Goal: Navigation & Orientation: Locate item on page

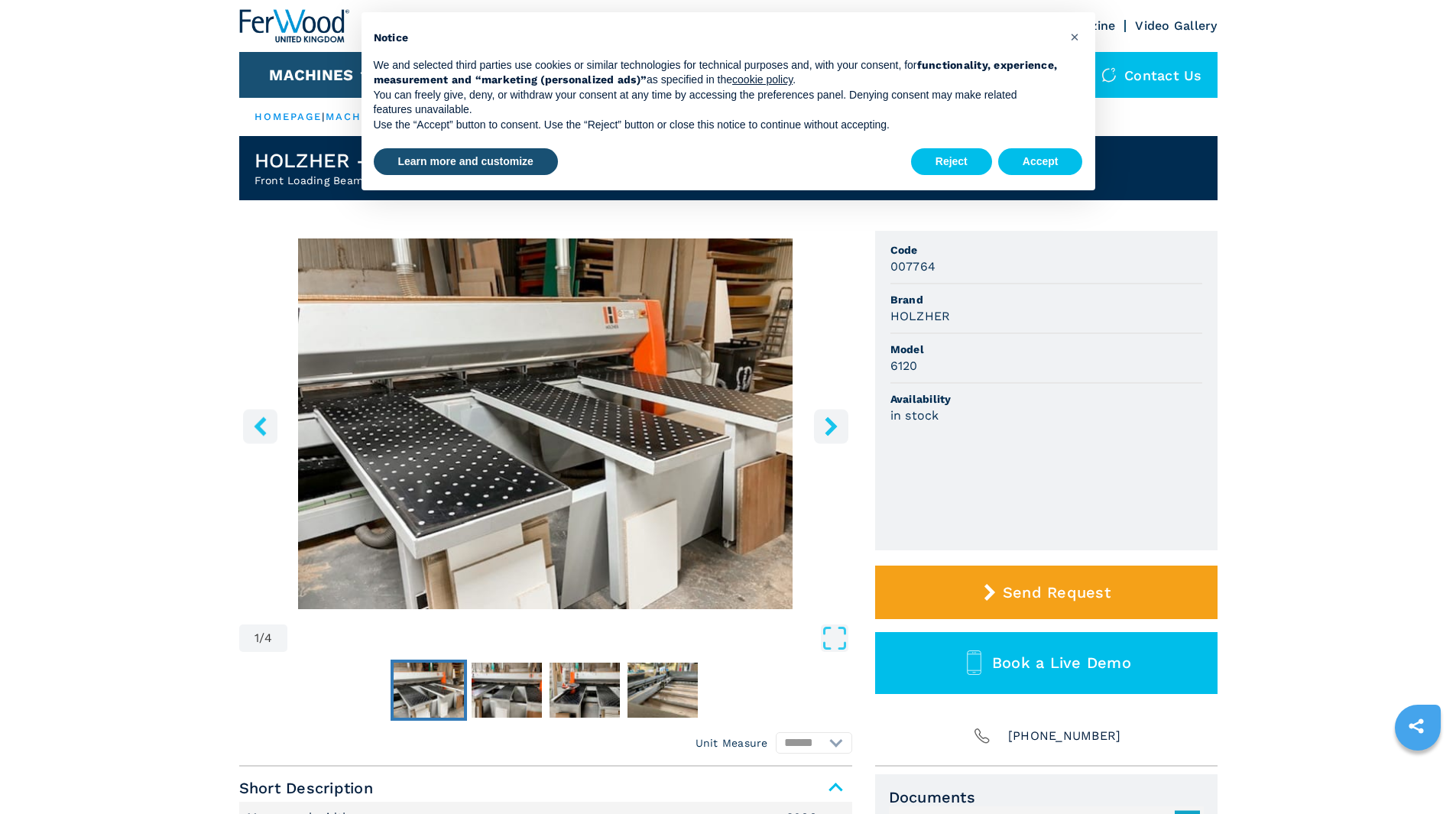
click at [835, 425] on icon "right-button" at bounding box center [830, 427] width 13 height 19
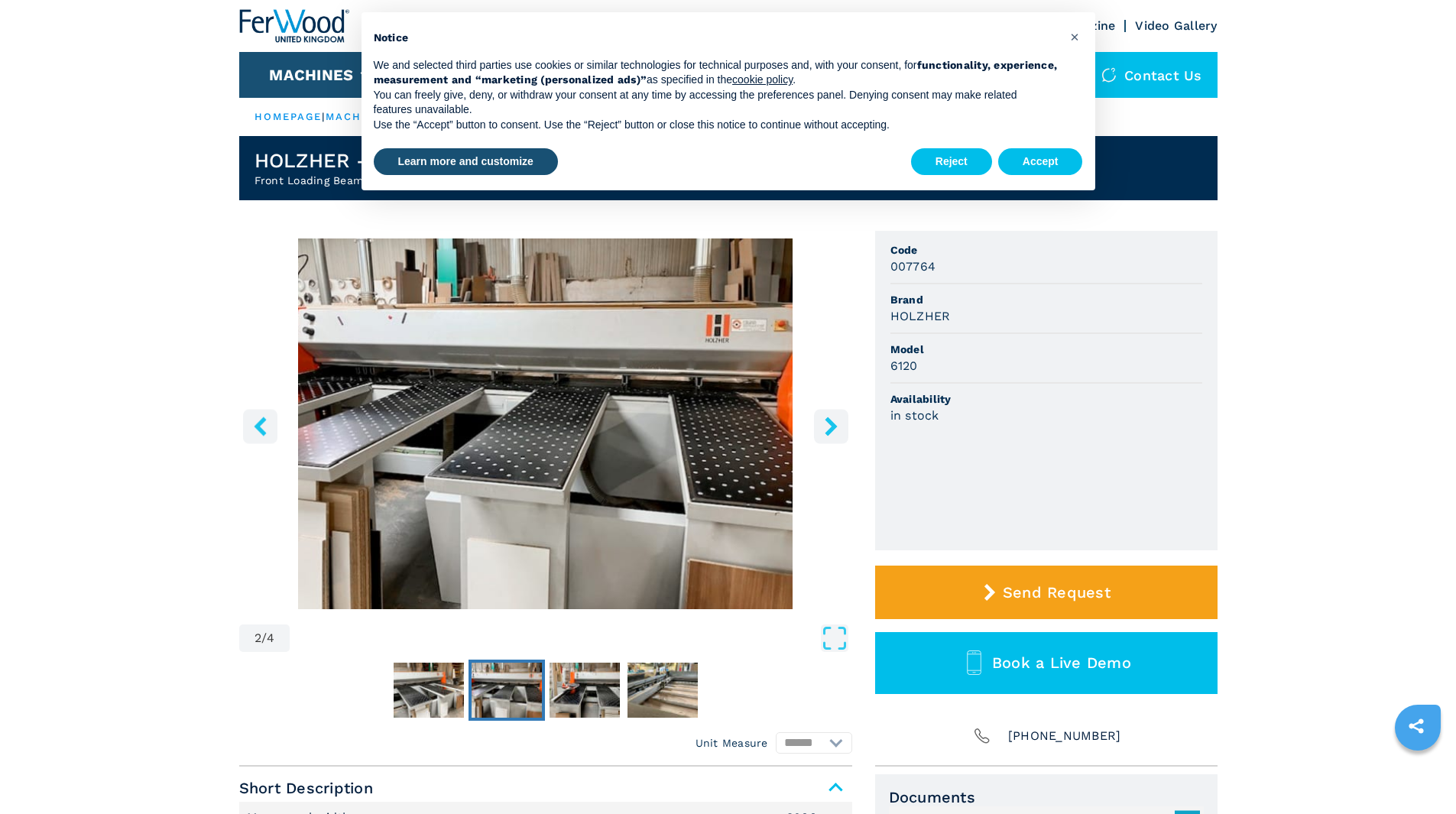
click at [835, 427] on icon "right-button" at bounding box center [830, 427] width 13 height 19
click at [824, 427] on icon "right-button" at bounding box center [831, 427] width 19 height 19
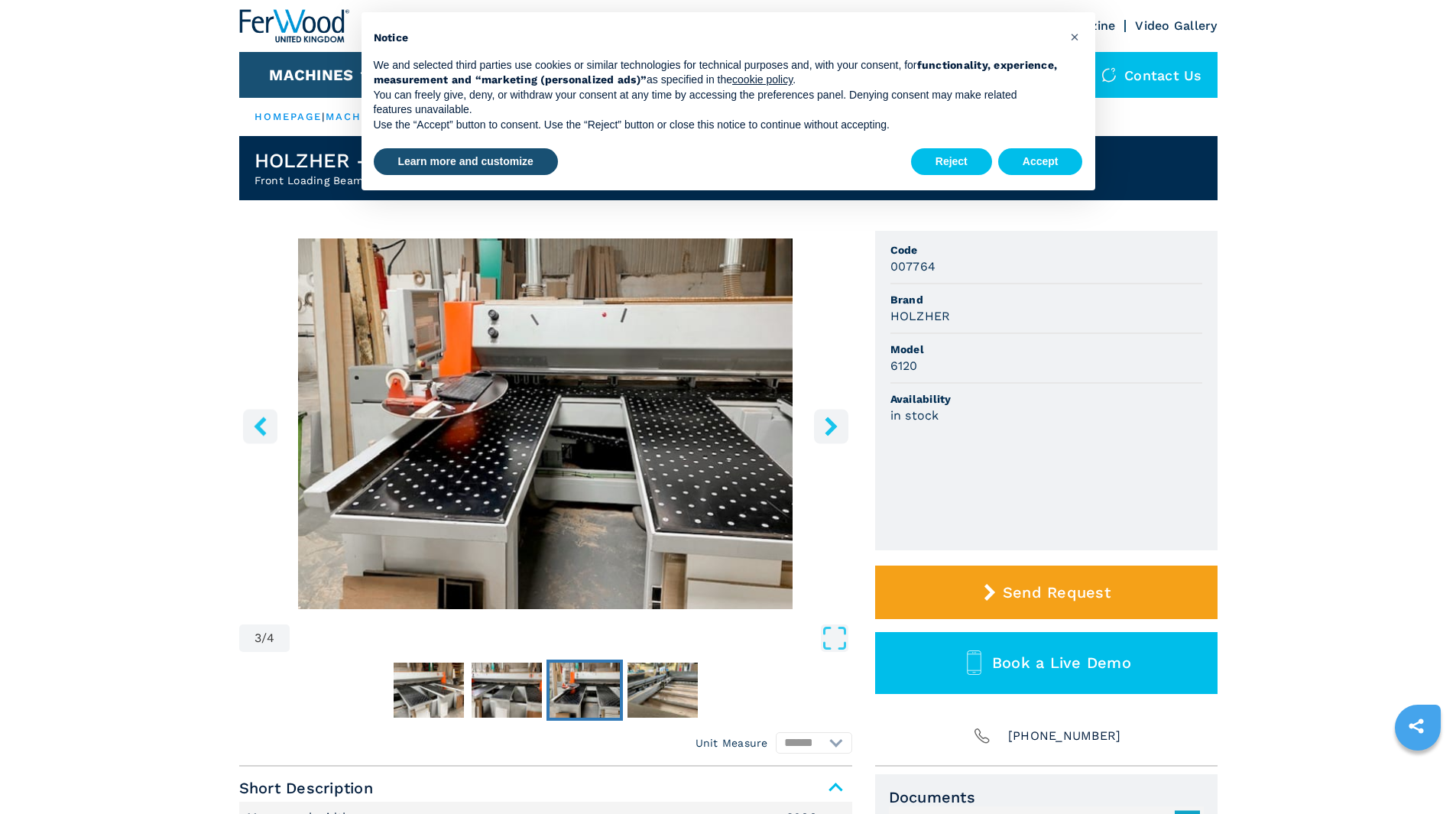
click at [824, 427] on icon "right-button" at bounding box center [831, 427] width 19 height 19
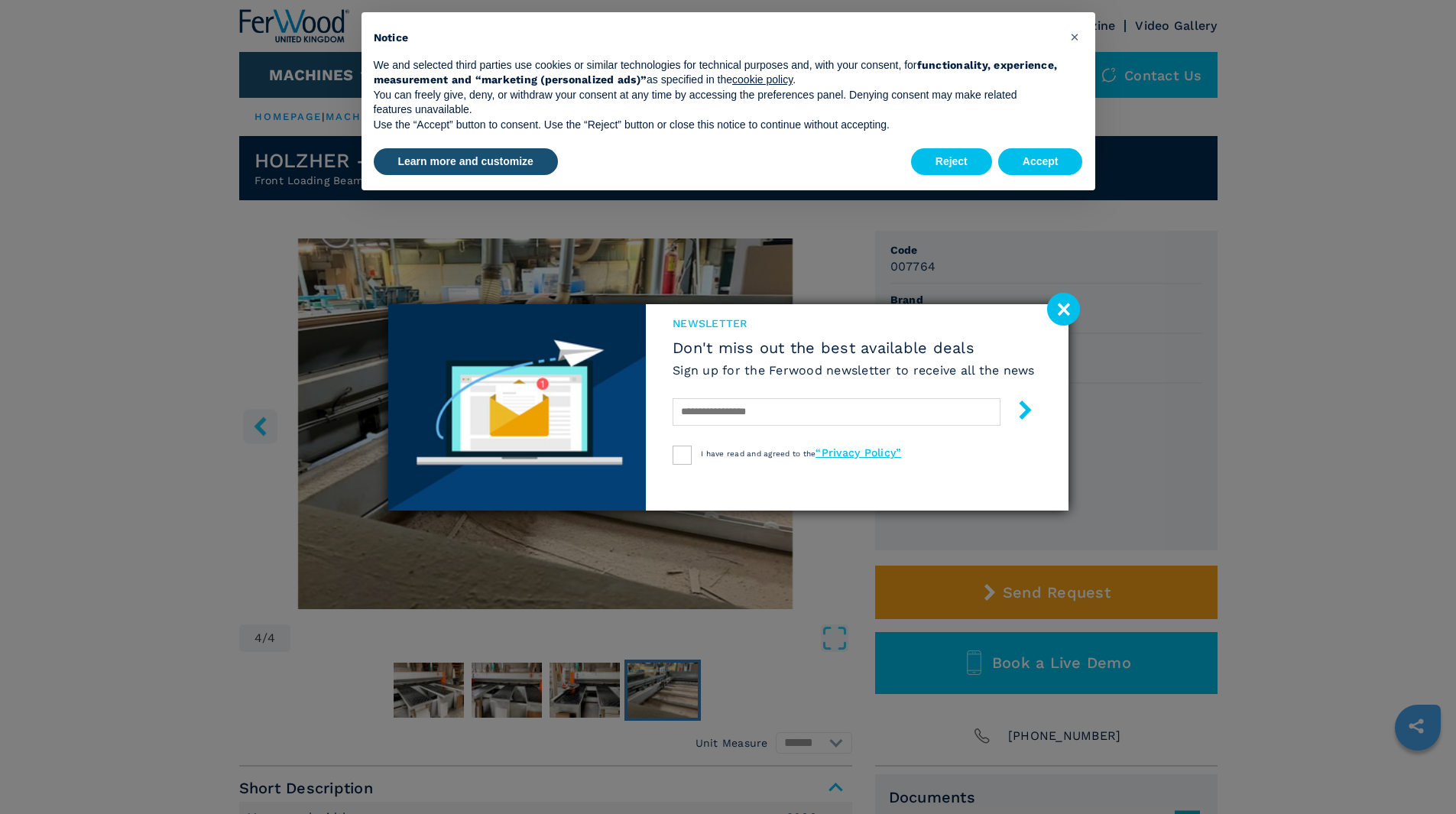
click at [1063, 316] on image at bounding box center [1063, 309] width 33 height 33
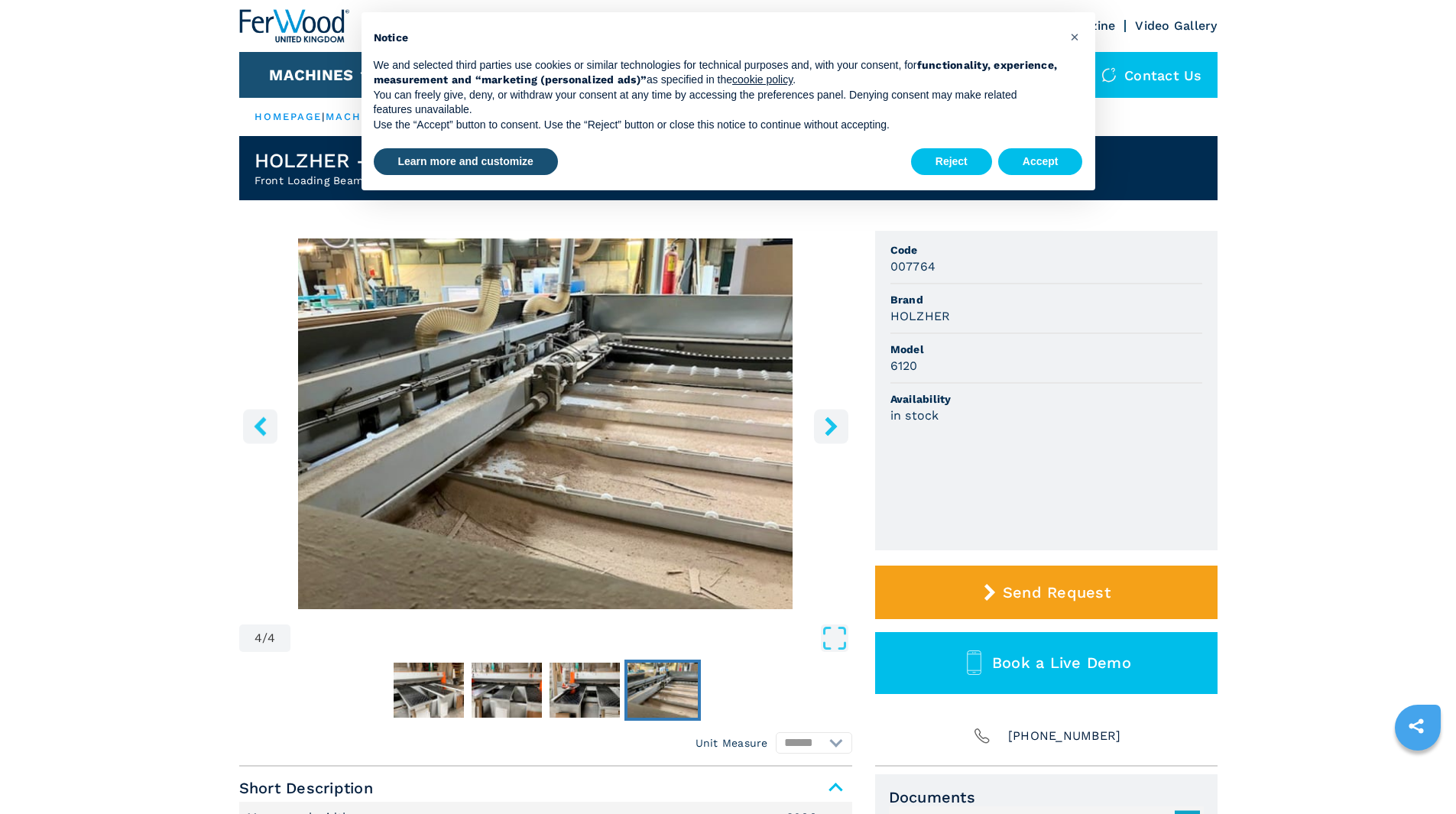
click at [841, 428] on button "right-button" at bounding box center [830, 426] width 34 height 34
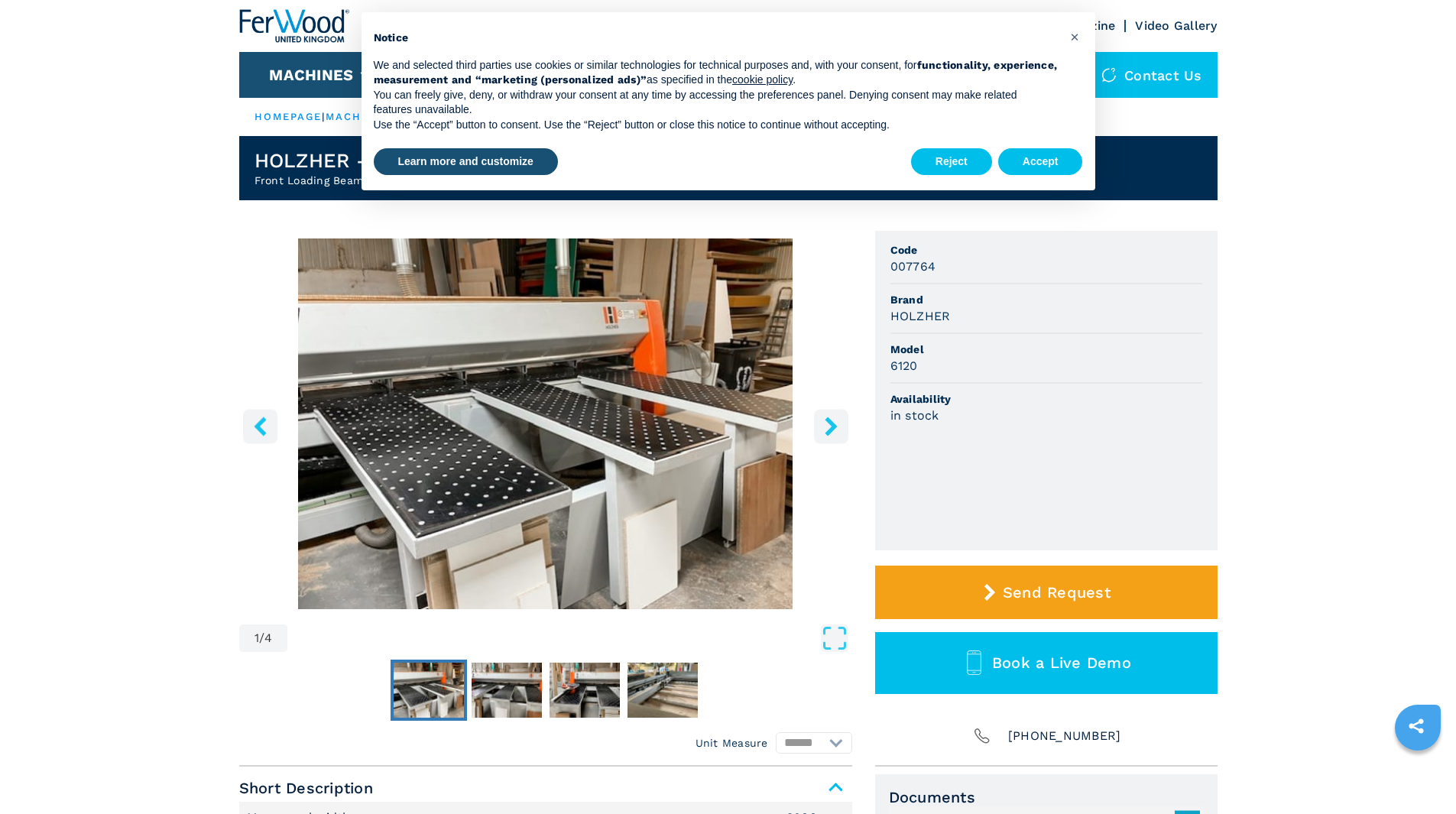
click at [841, 426] on button "right-button" at bounding box center [830, 426] width 34 height 34
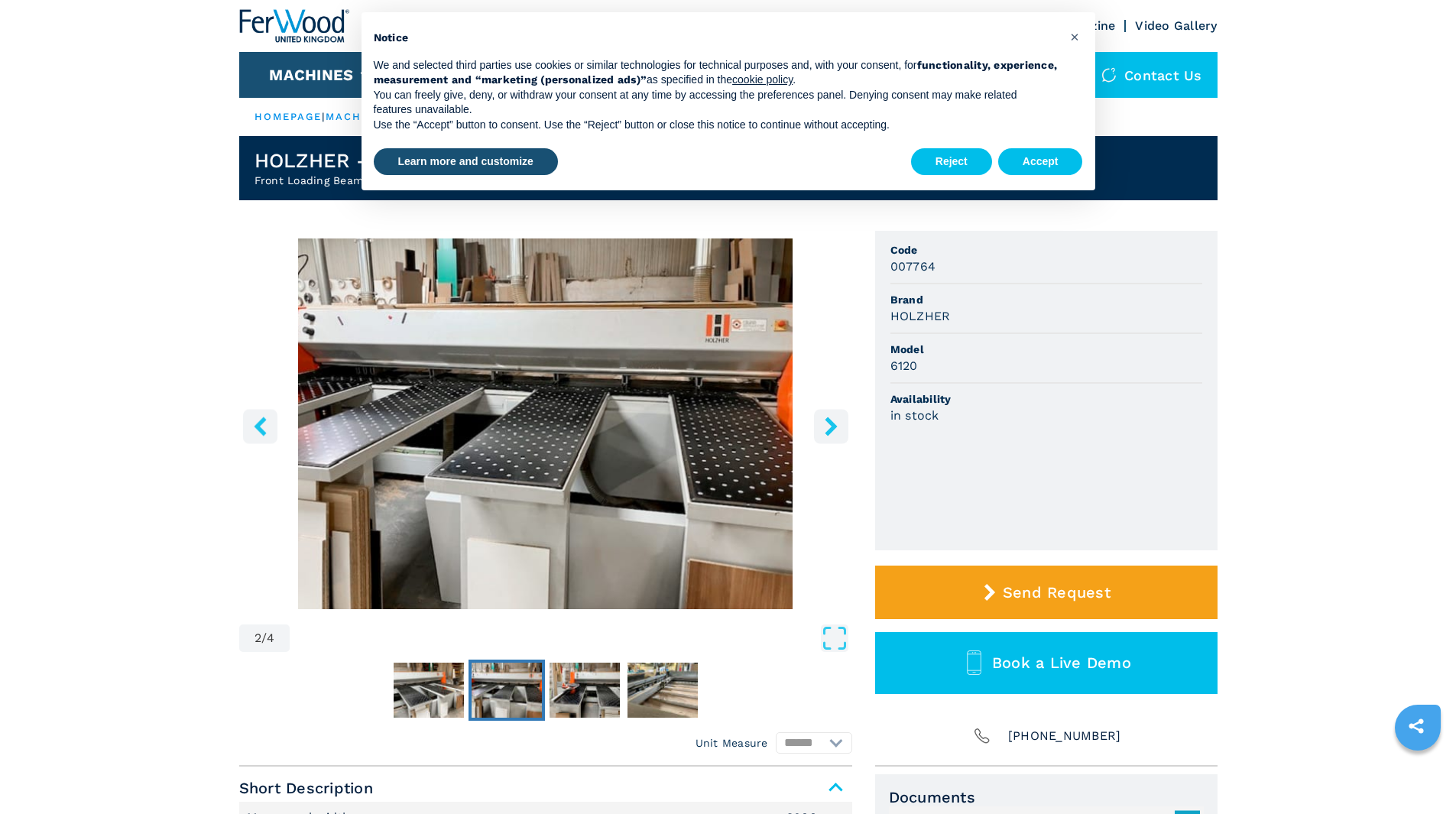
click at [841, 426] on button "right-button" at bounding box center [830, 426] width 34 height 34
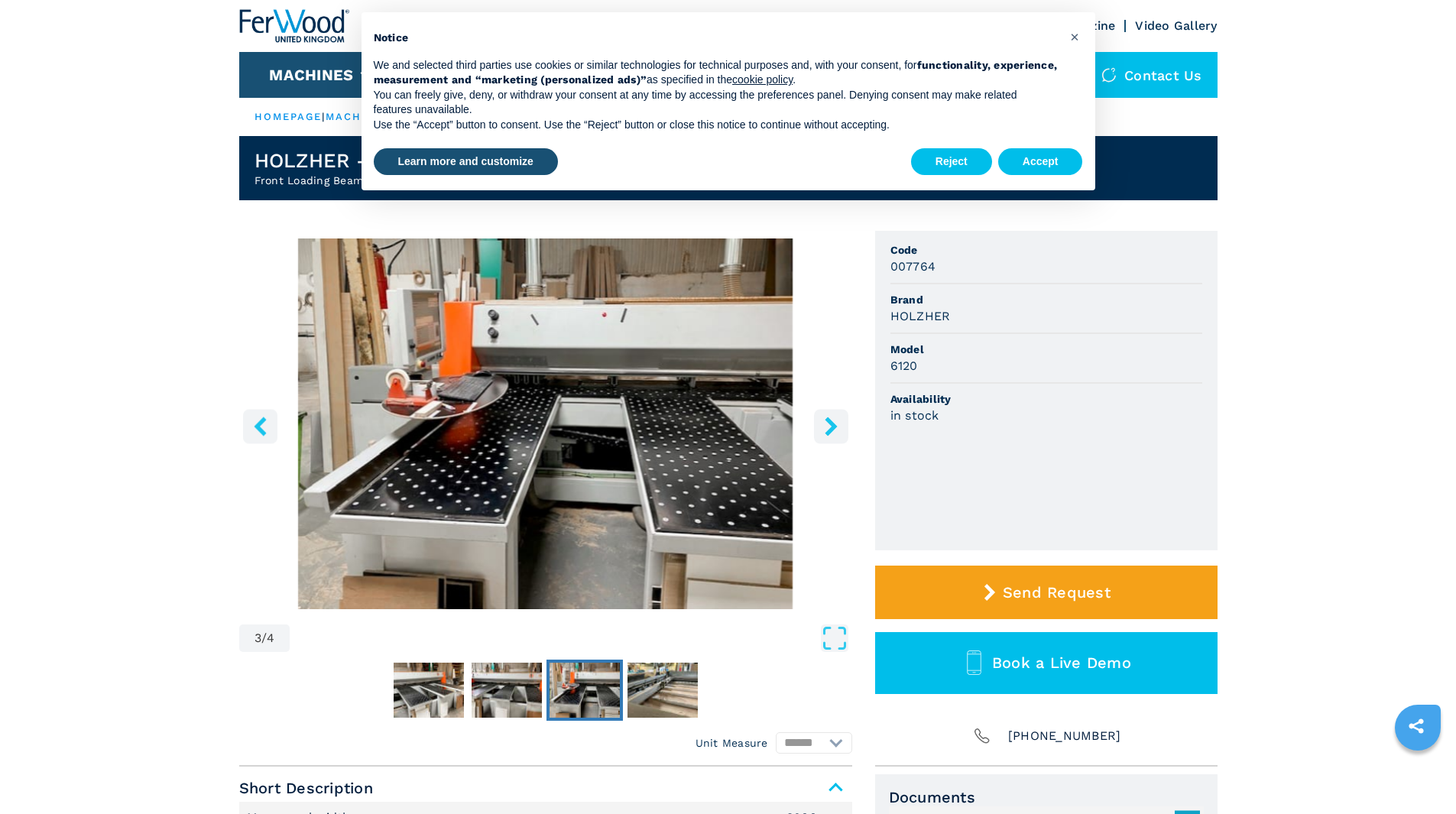
click at [840, 426] on icon "right-button" at bounding box center [831, 427] width 19 height 19
